Goal: Contribute content

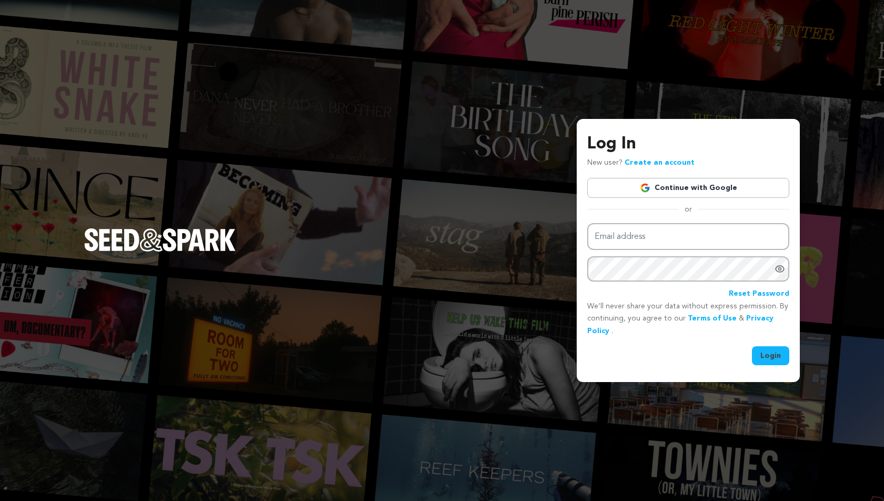
type input "emmadewitt02@gmail.com"
click at [768, 349] on button "Login" at bounding box center [770, 355] width 37 height 19
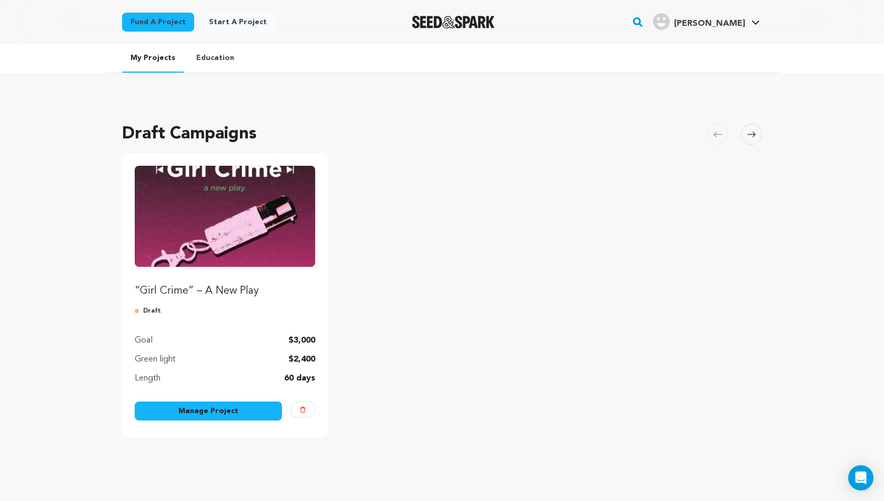
click at [209, 258] on img "Fund “Girl Crime” – A New Play" at bounding box center [225, 216] width 180 height 101
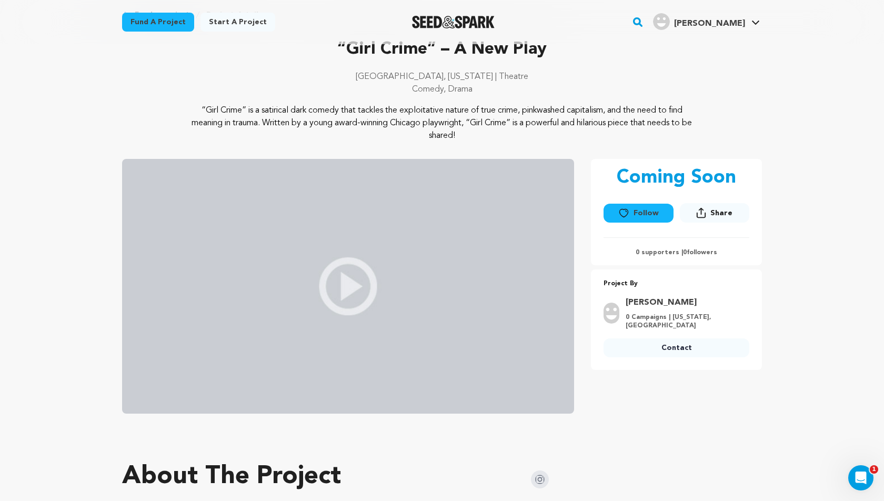
scroll to position [37, 0]
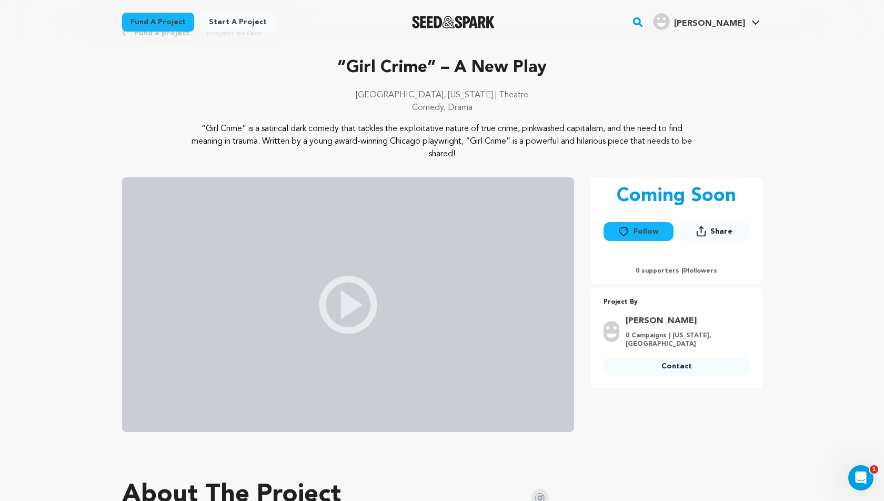
drag, startPoint x: 184, startPoint y: 120, endPoint x: 495, endPoint y: 152, distance: 312.6
click at [495, 152] on div "“Girl Crime” – A New Play Boston, Massachusetts | Theatre Comedy, Drama" at bounding box center [442, 107] width 640 height 105
copy div "“Girl Crime” is a satirical dark comedy that tackles the exploitative nature of…"
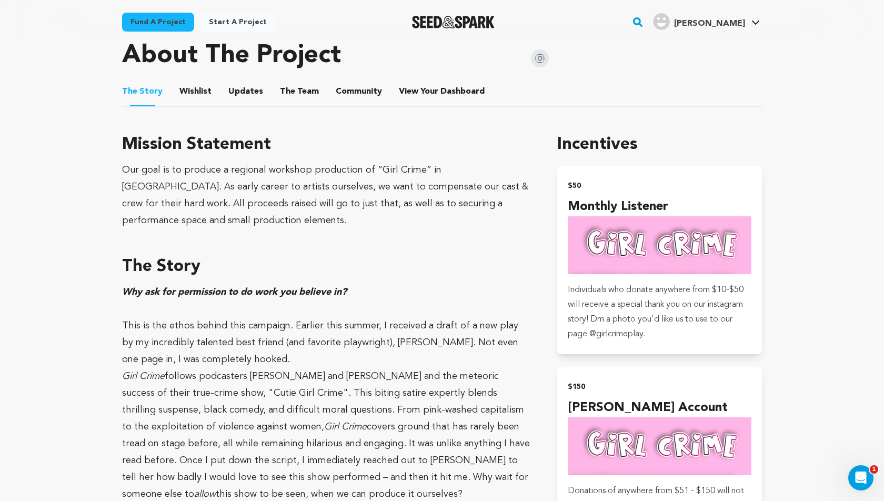
scroll to position [484, 0]
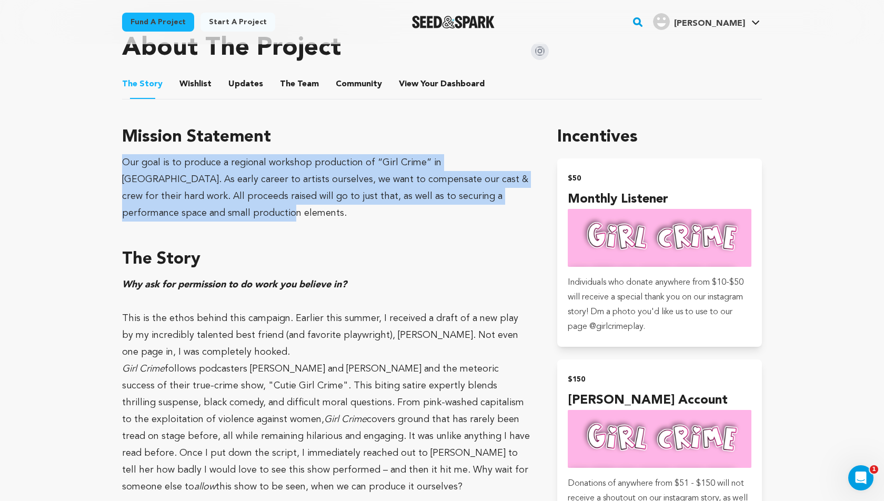
drag, startPoint x: 97, startPoint y: 157, endPoint x: 196, endPoint y: 208, distance: 110.8
click at [196, 208] on main "Fund a project Start a project Search" at bounding box center [442, 293] width 884 height 1554
copy div "Our goal is to produce a regional workshop production of “Girl Crime” in [GEOGR…"
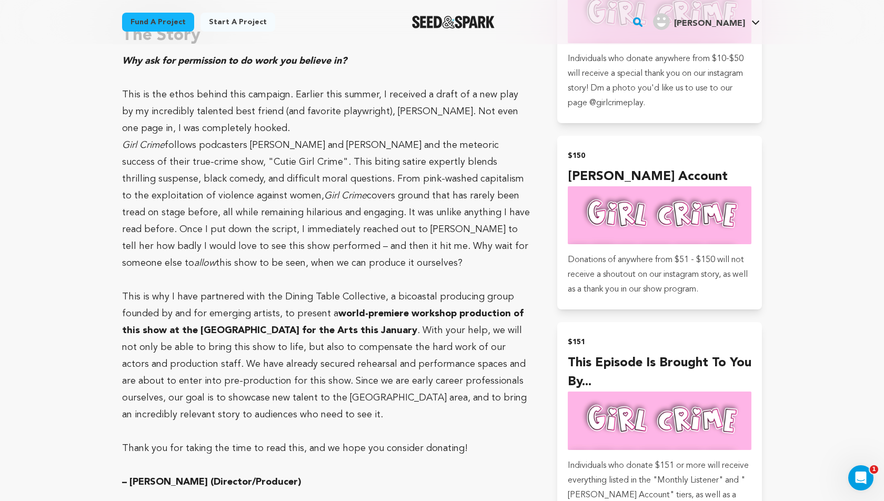
scroll to position [667, 0]
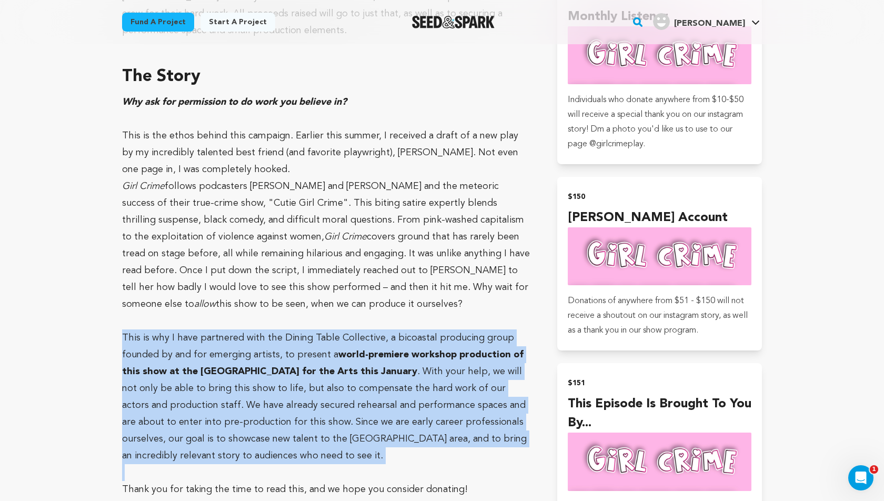
drag, startPoint x: 122, startPoint y: 334, endPoint x: 293, endPoint y: 469, distance: 218.0
click at [293, 469] on div "Why ask for permission to do work you believe in? This is the ethos behind this…" at bounding box center [327, 313] width 410 height 438
click at [293, 469] on p at bounding box center [327, 472] width 410 height 17
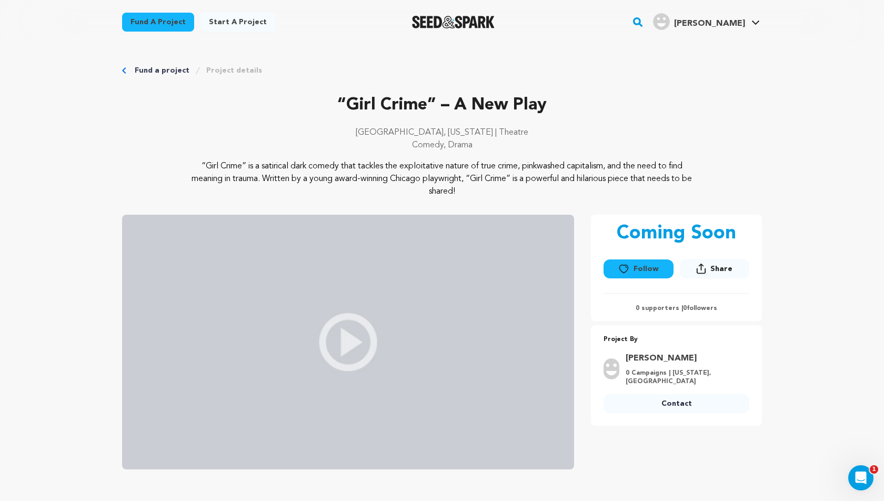
scroll to position [343, 0]
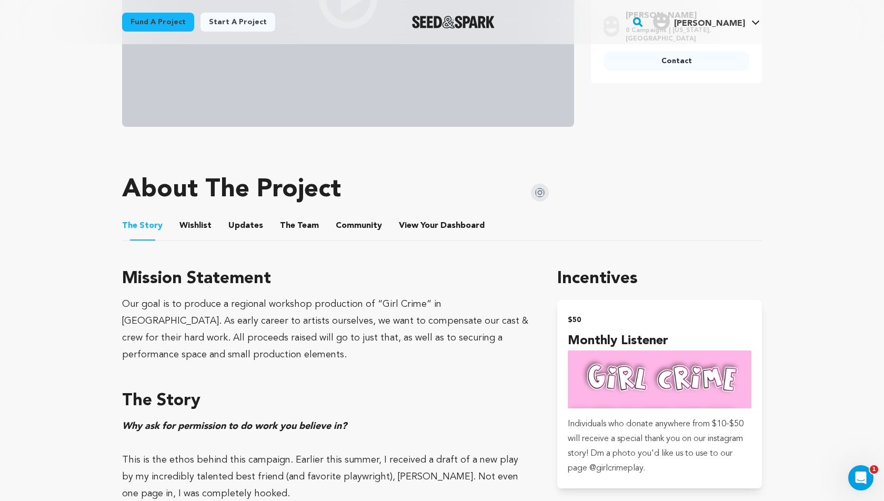
click at [197, 222] on button "Wishlist" at bounding box center [195, 227] width 25 height 25
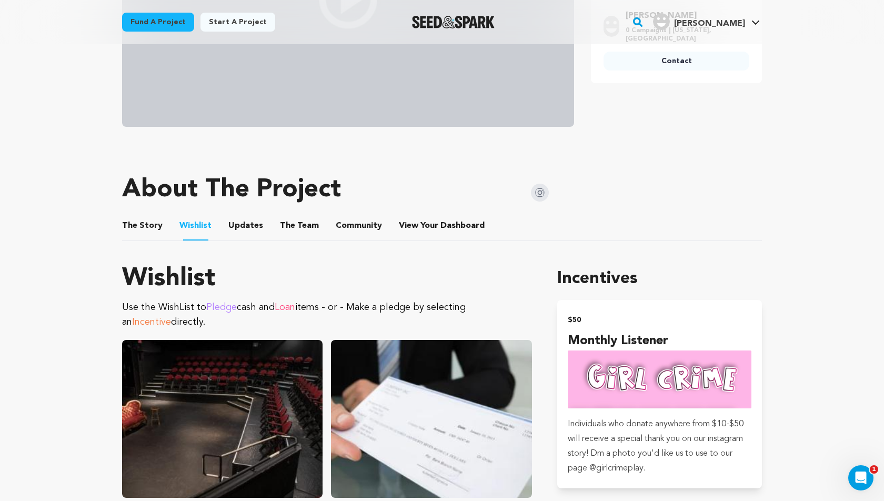
click at [241, 228] on button "Updates" at bounding box center [245, 227] width 25 height 25
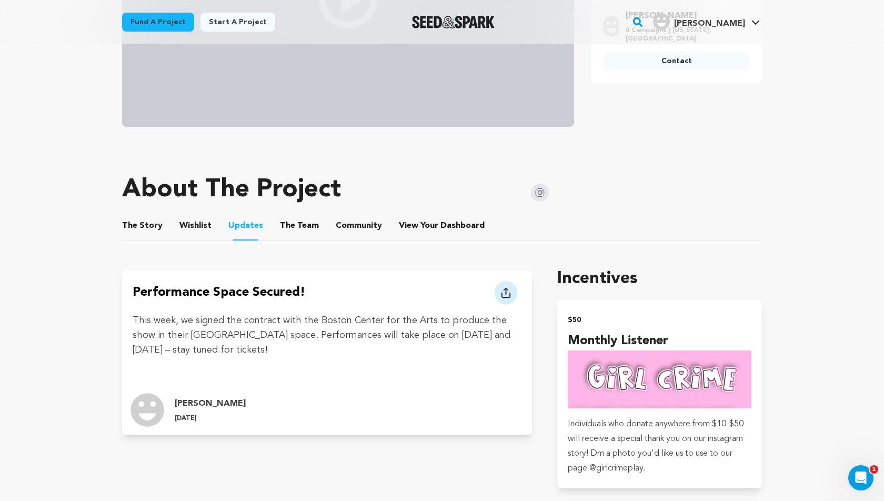
click at [287, 227] on button "The Team" at bounding box center [299, 227] width 25 height 25
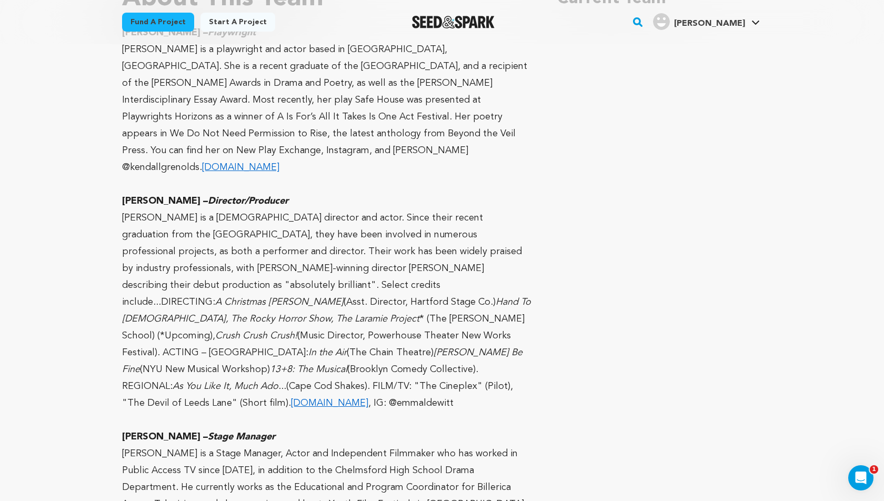
scroll to position [698, 0]
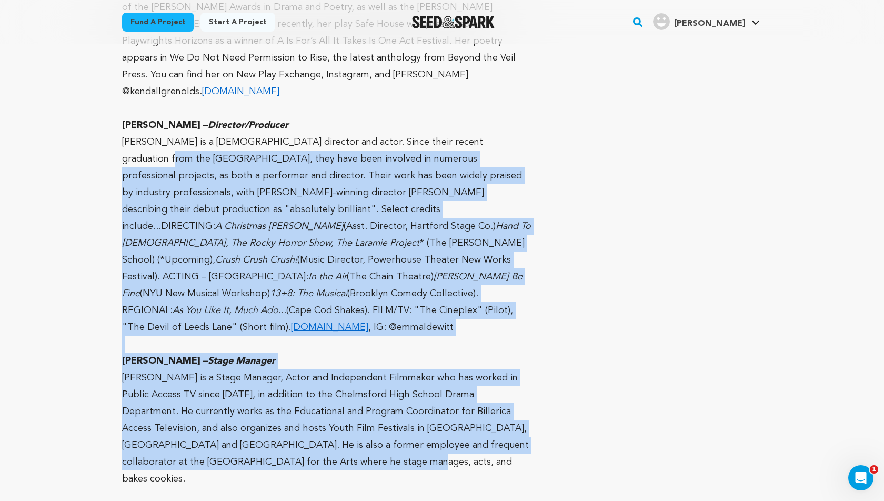
drag, startPoint x: 320, startPoint y: 435, endPoint x: 82, endPoint y: 143, distance: 376.6
click at [82, 143] on main "Fund a project Start a project Search" at bounding box center [442, 46] width 884 height 1489
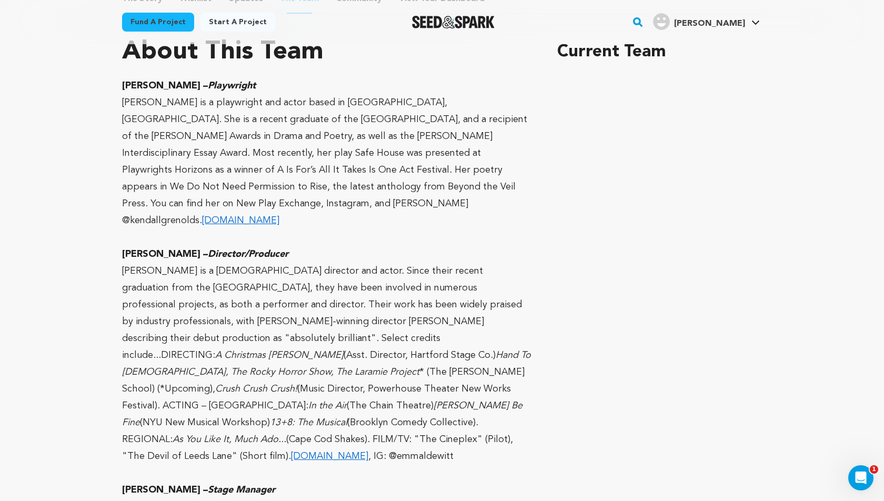
scroll to position [563, 0]
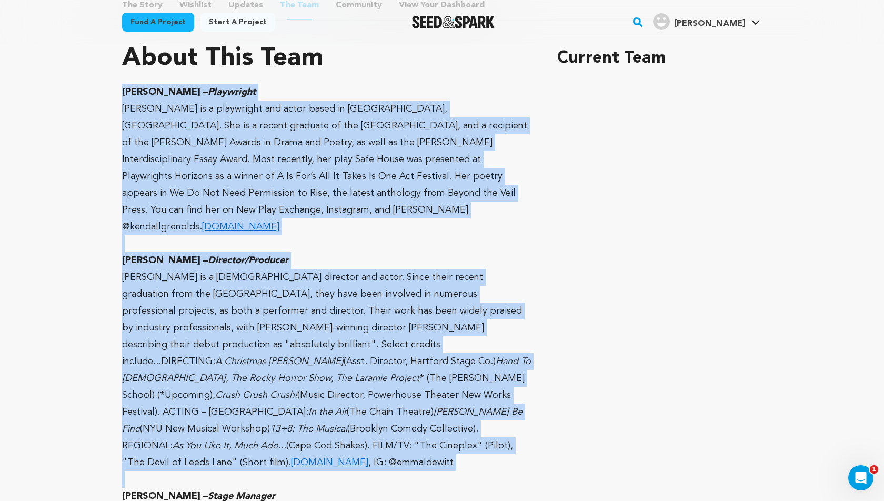
drag, startPoint x: 111, startPoint y: 87, endPoint x: 239, endPoint y: 448, distance: 383.6
click at [239, 448] on div "Fund a project Project details “Girl Crime” – A New Play Boston, Massachusetts …" at bounding box center [442, 64] width 674 height 1167
copy div "Kendall Grenolds – Playwright Kendall Grenolds is a playwright and actor based …"
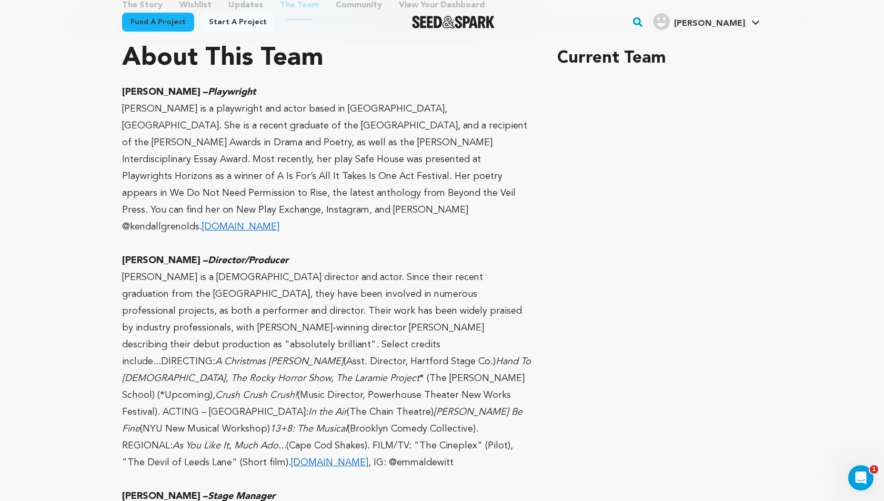
click at [478, 173] on p "Kendall Grenolds is a playwright and actor based in Chicago, IL. She is a recen…" at bounding box center [327, 168] width 410 height 135
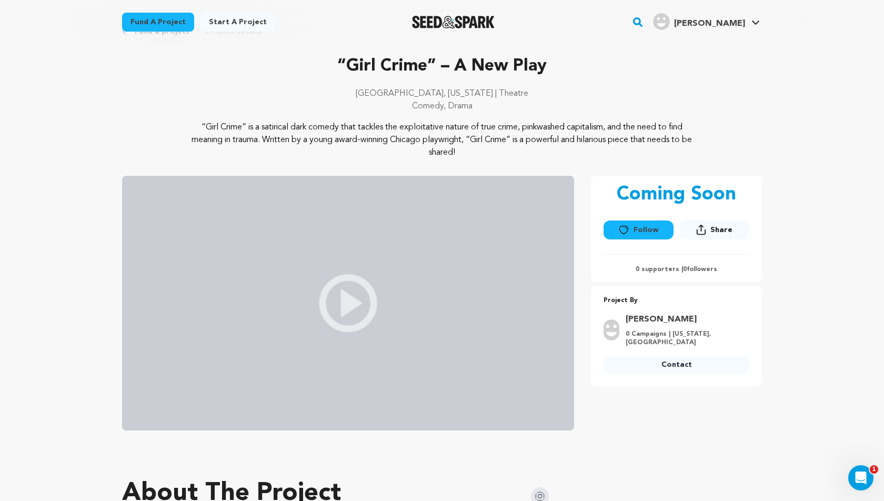
scroll to position [343, 0]
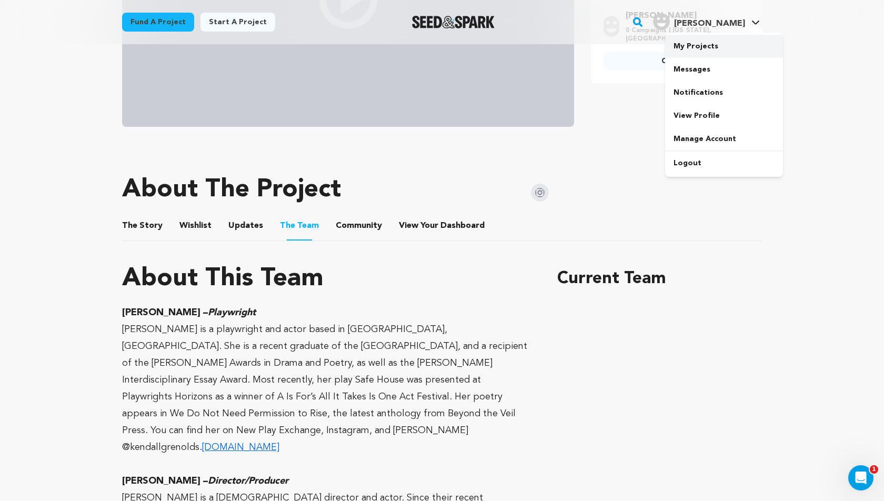
click at [713, 48] on link "My Projects" at bounding box center [724, 46] width 118 height 23
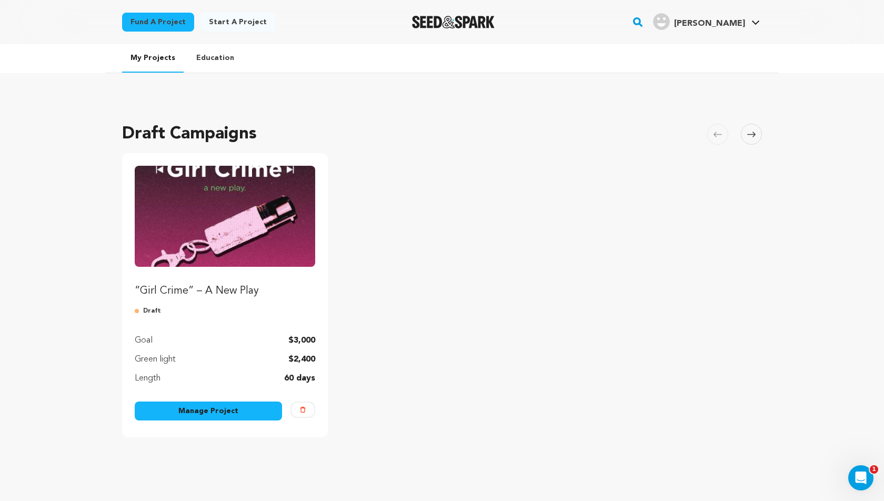
click at [164, 406] on link "Manage Project" at bounding box center [208, 410] width 147 height 19
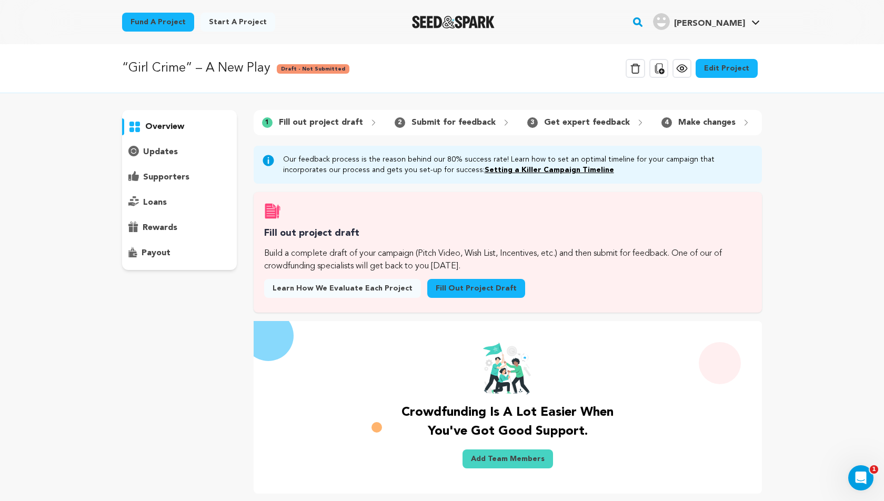
click at [715, 73] on link "Edit Project" at bounding box center [727, 68] width 62 height 19
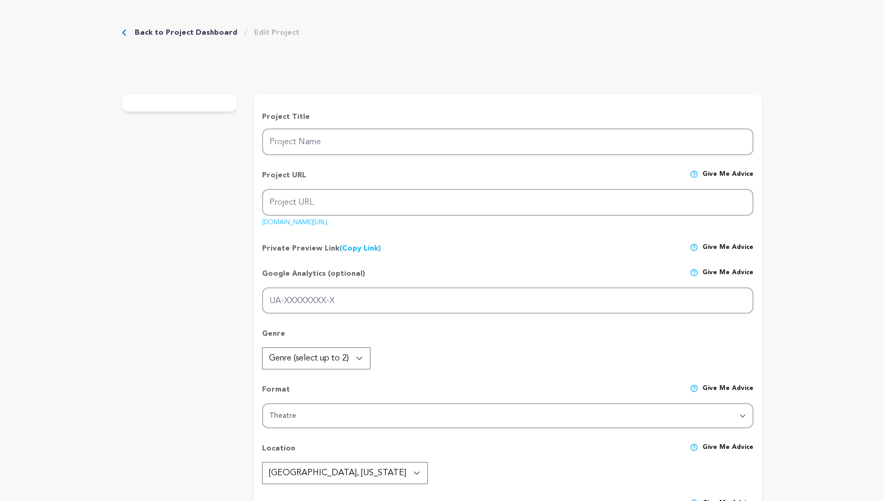
type input "“Girl Crime” – A New Play"
type input "girlcrime"
type input "Meet [PERSON_NAME] and [PERSON_NAME], the hosts of your new favorite true crime…"
type textarea "“Girl Crime” is a satirical dark comedy that tackles the exploitative nature of…"
type textarea "Our goal is to produce a regional workshop production of “Girl Crime” in [GEOGR…"
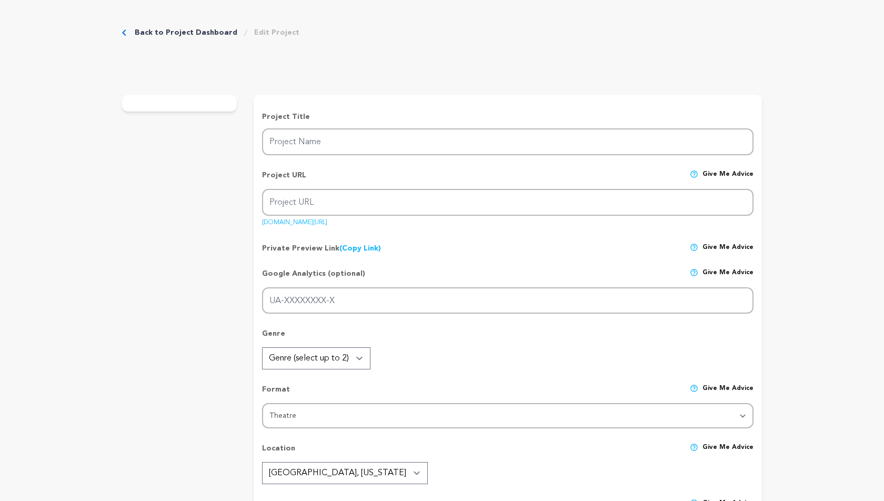
type textarea "The Dining Table Collective"
radio input "true"
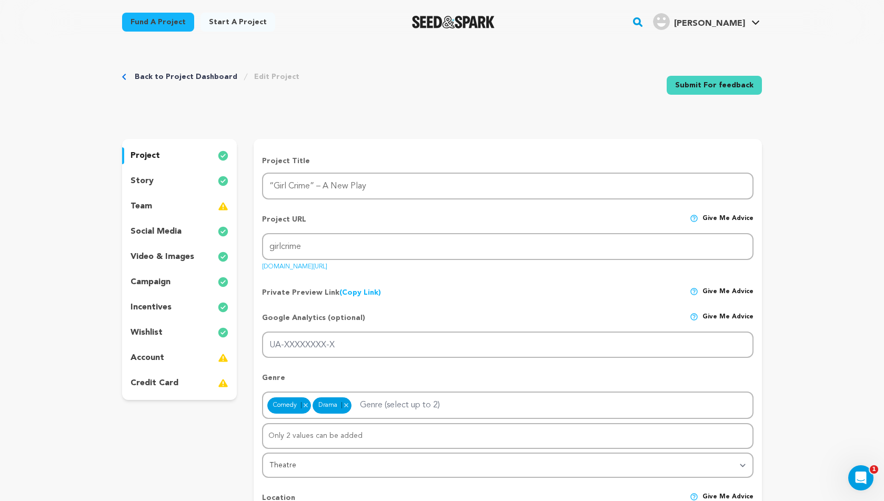
click at [151, 204] on div "team" at bounding box center [179, 206] width 115 height 17
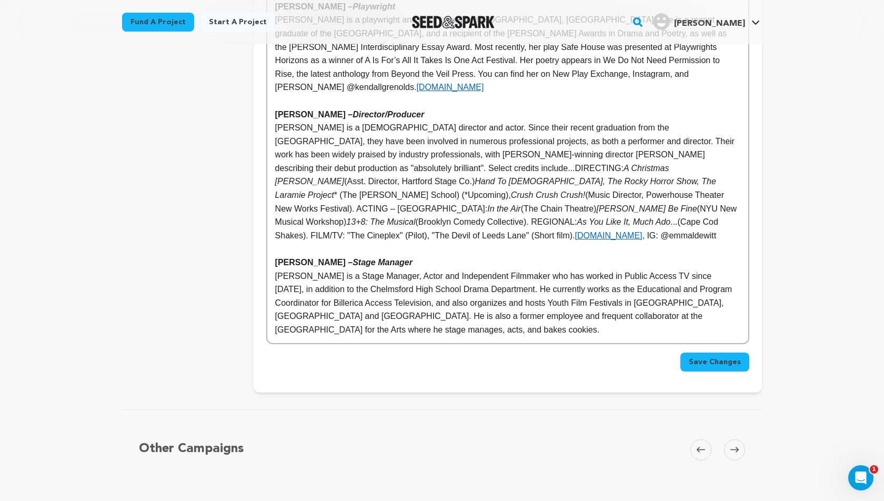
click at [385, 269] on p "[PERSON_NAME] is a Stage Manager, Actor and Independent Filmmaker who has worke…" at bounding box center [507, 302] width 465 height 67
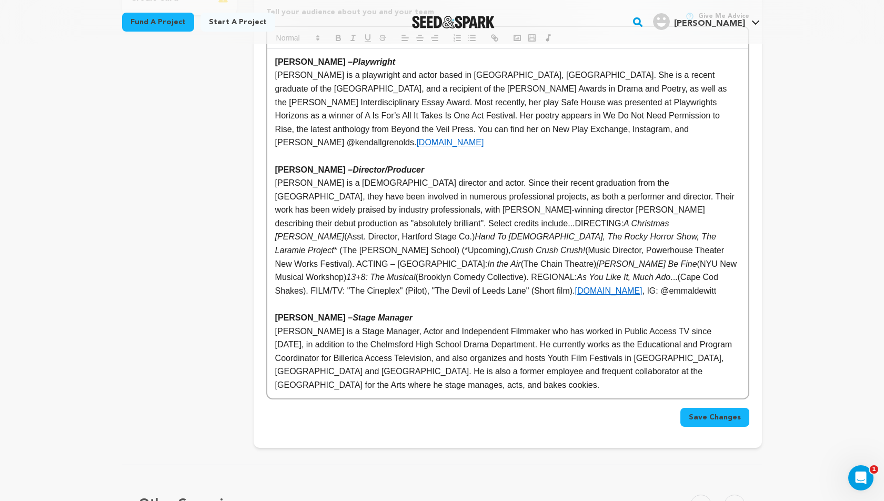
scroll to position [377, 0]
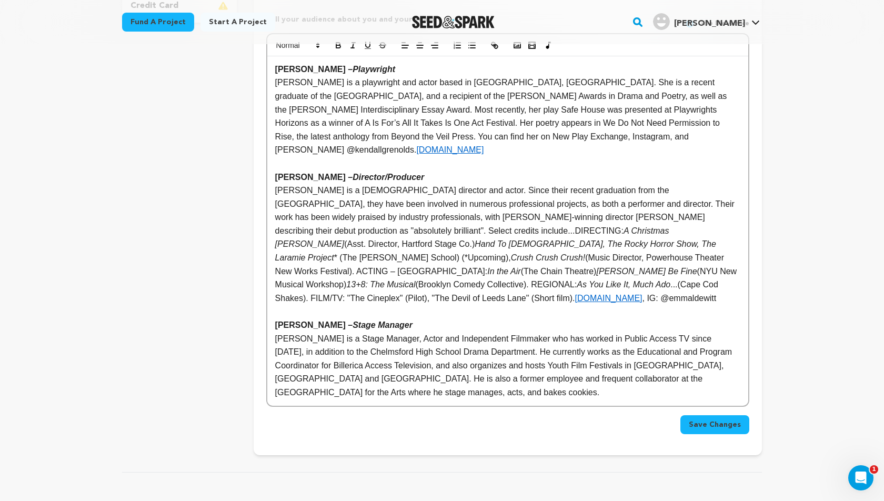
click at [406, 252] on p "[PERSON_NAME] is a [DEMOGRAPHIC_DATA] director and actor. Since their recent gr…" at bounding box center [507, 244] width 465 height 121
click at [351, 280] on em "13+8: The Musical" at bounding box center [380, 284] width 69 height 9
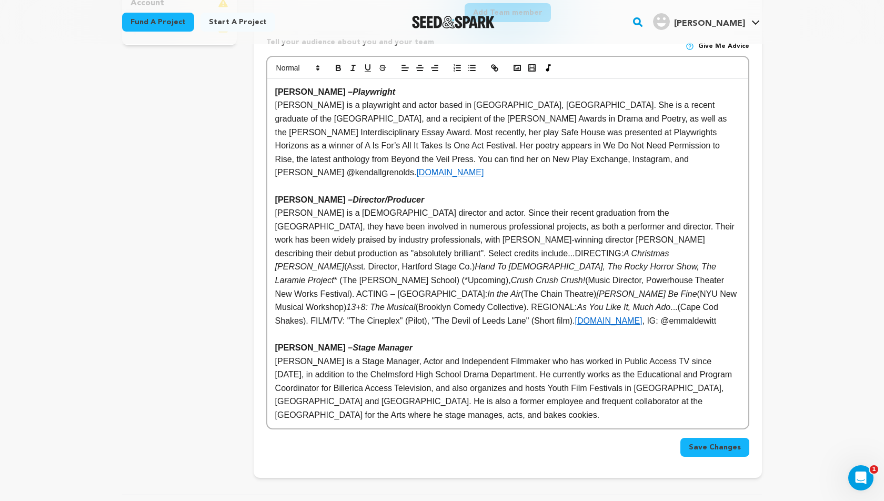
scroll to position [354, 0]
click at [587, 303] on em "As You Like It, Much Ado" at bounding box center [624, 307] width 94 height 9
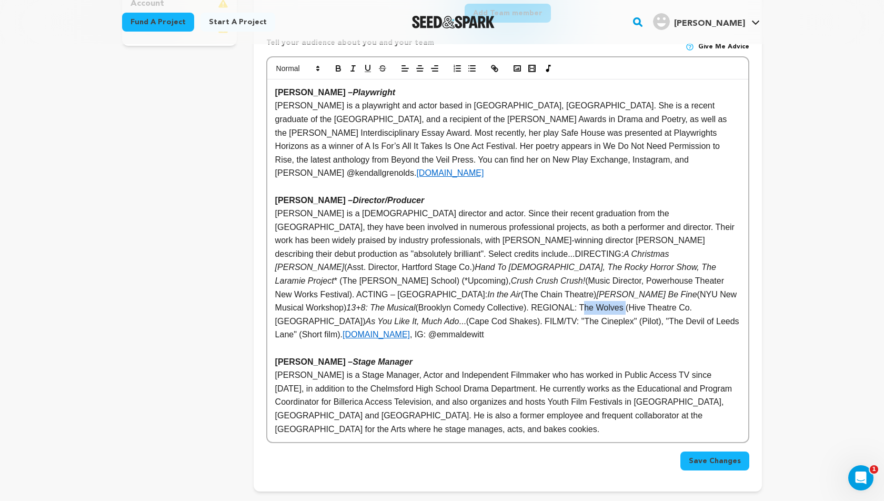
drag, startPoint x: 586, startPoint y: 280, endPoint x: 628, endPoint y: 280, distance: 42.1
click at [628, 280] on p "[PERSON_NAME] is a [DEMOGRAPHIC_DATA] director and actor. Since their recent gr…" at bounding box center [507, 274] width 465 height 135
click at [348, 66] on icon "button" at bounding box center [352, 68] width 9 height 9
click at [398, 226] on p "[PERSON_NAME] is a [DEMOGRAPHIC_DATA] director and actor. Since their recent gr…" at bounding box center [507, 274] width 465 height 135
click at [580, 341] on p at bounding box center [507, 348] width 465 height 14
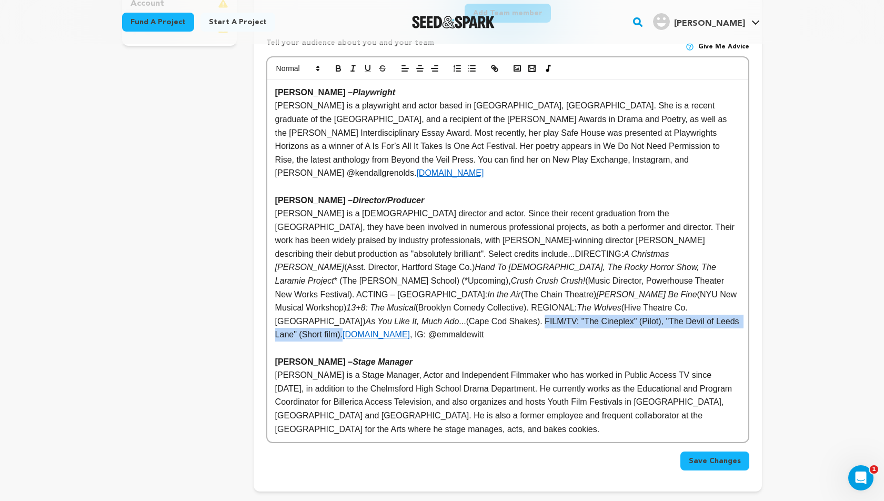
drag, startPoint x: 454, startPoint y: 296, endPoint x: 724, endPoint y: 297, distance: 269.9
click at [724, 297] on p "[PERSON_NAME] is a [DEMOGRAPHIC_DATA] director and actor. Since their recent gr…" at bounding box center [507, 274] width 465 height 135
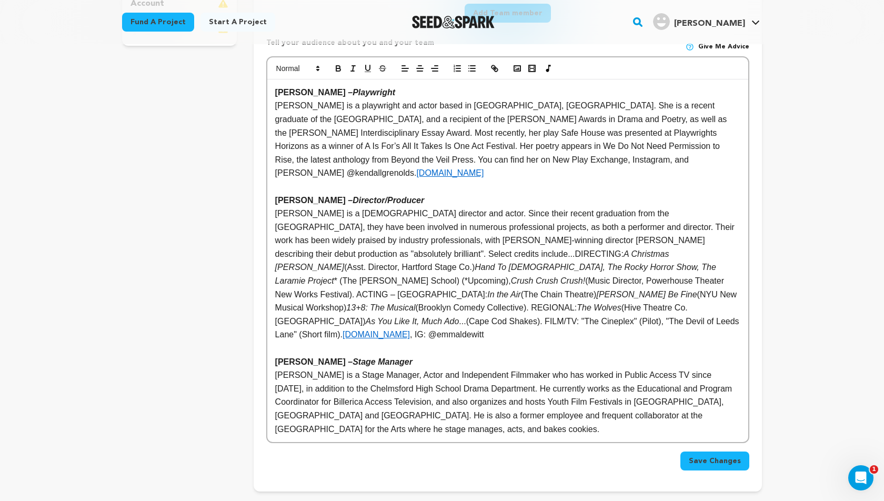
click at [681, 341] on p at bounding box center [507, 348] width 465 height 14
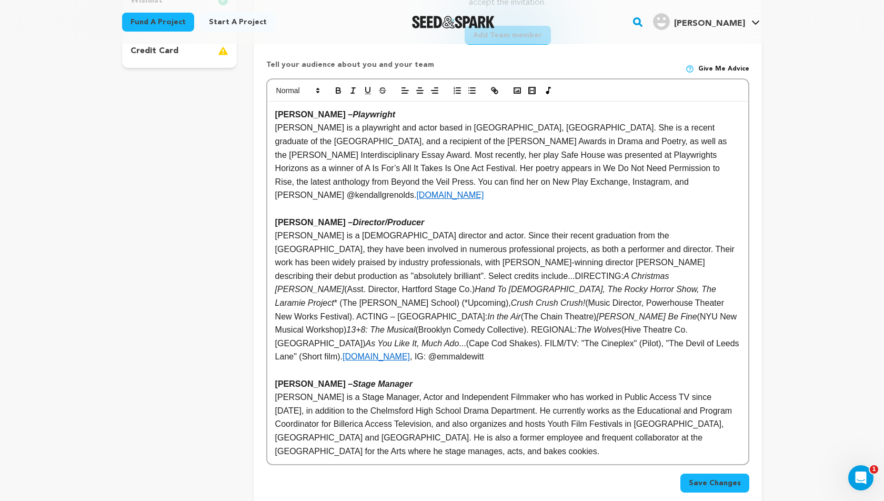
click at [519, 230] on p "[PERSON_NAME] is a [DEMOGRAPHIC_DATA] director and actor. Since their recent gr…" at bounding box center [507, 296] width 465 height 135
click at [351, 284] on p "[PERSON_NAME] is a [DEMOGRAPHIC_DATA] director and actor. Since their recent gr…" at bounding box center [507, 296] width 465 height 135
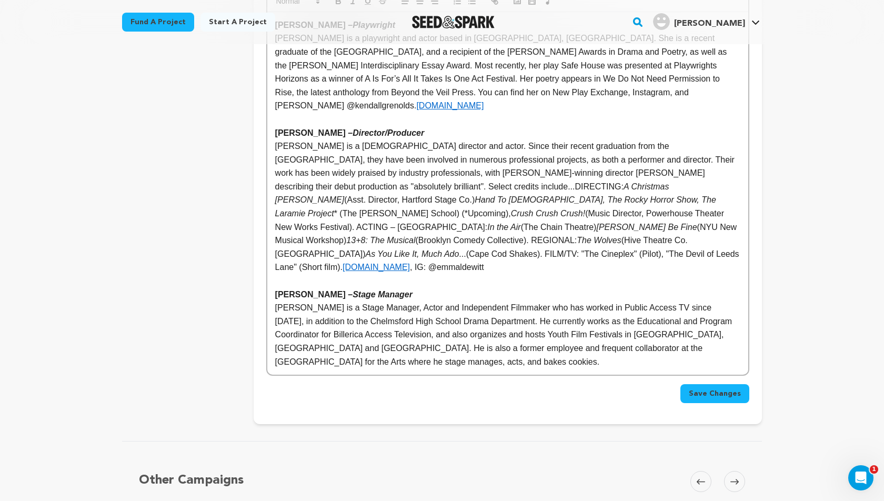
scroll to position [493, 0]
